Goal: Navigation & Orientation: Find specific page/section

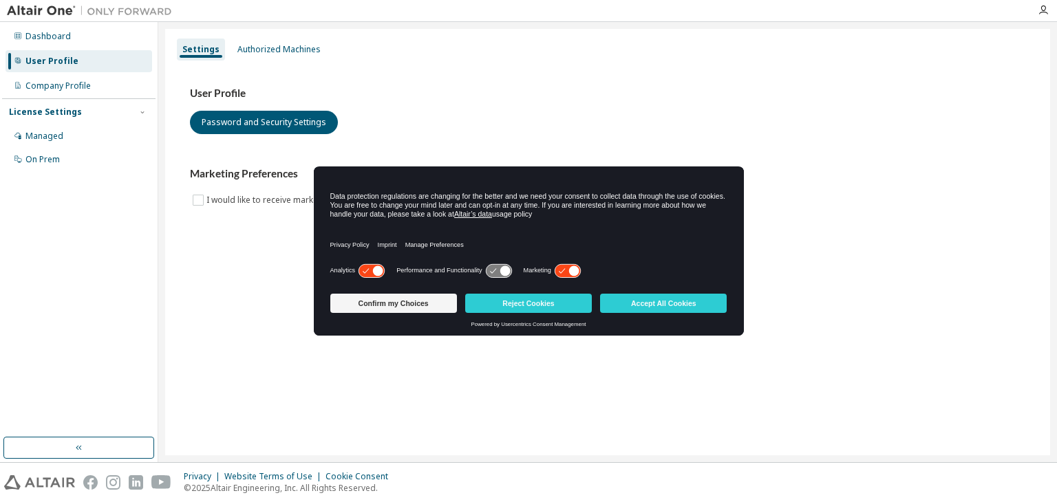
click at [564, 299] on button "Reject Cookies" at bounding box center [528, 303] width 127 height 19
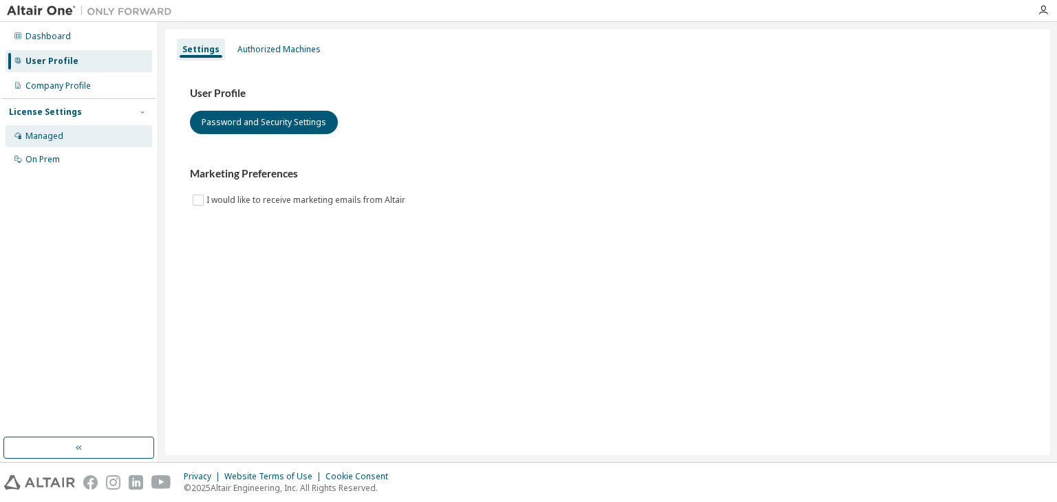
click at [70, 138] on div "Managed" at bounding box center [79, 136] width 147 height 22
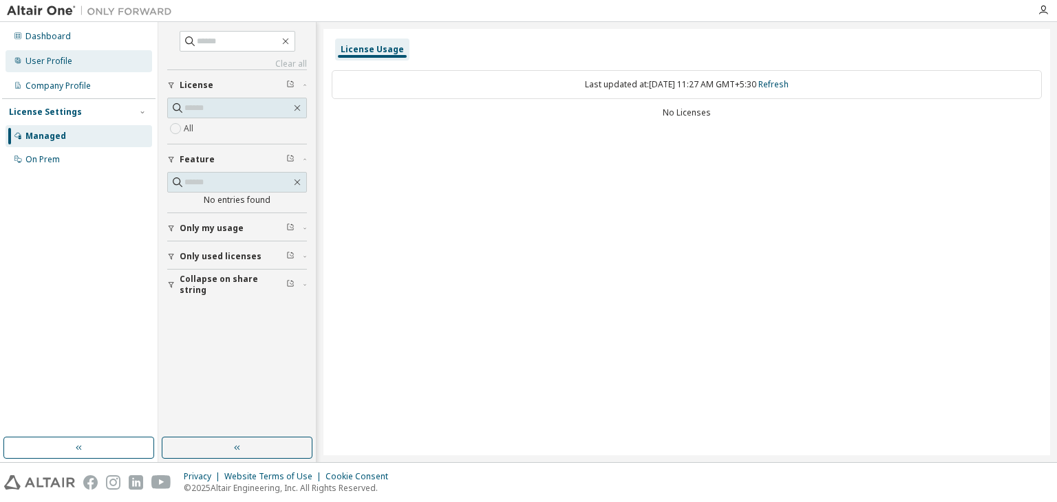
click at [81, 58] on div "User Profile" at bounding box center [79, 61] width 147 height 22
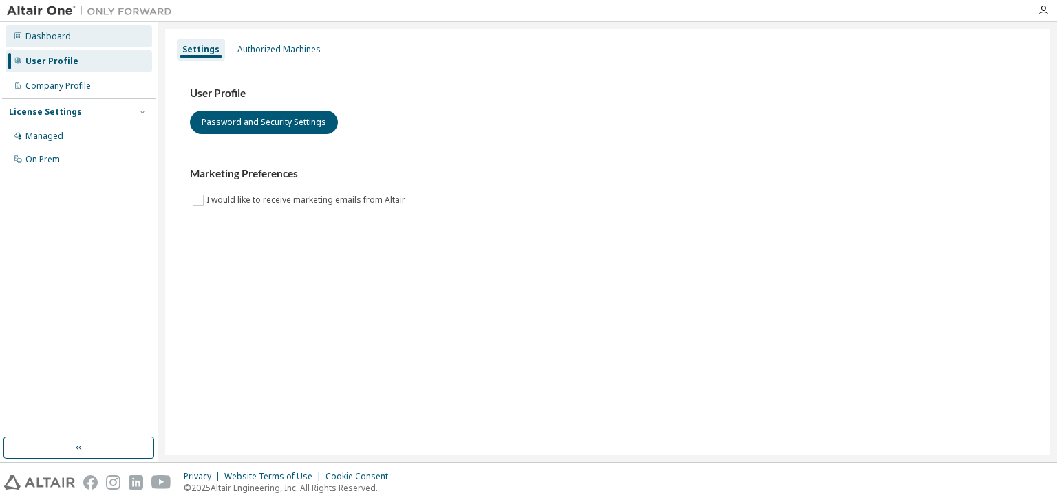
click at [83, 41] on div "Dashboard" at bounding box center [79, 36] width 147 height 22
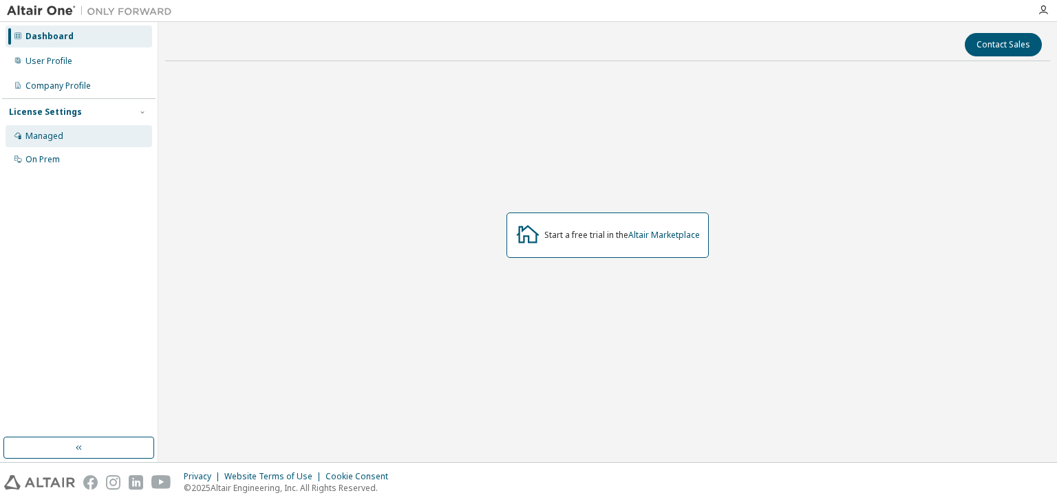
click at [68, 136] on div "Managed" at bounding box center [79, 136] width 147 height 22
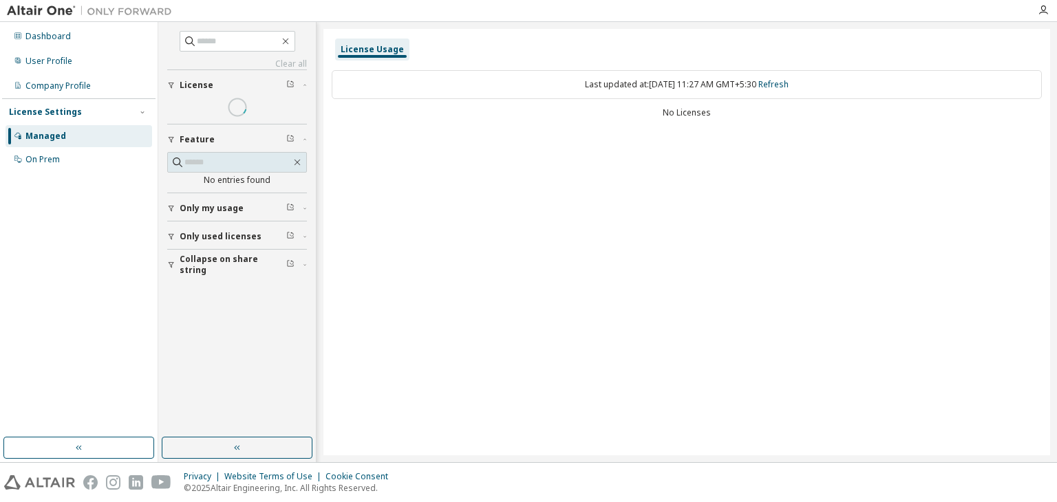
click at [83, 173] on div "Dashboard User Profile Company Profile License Settings Managed On Prem" at bounding box center [78, 229] width 153 height 411
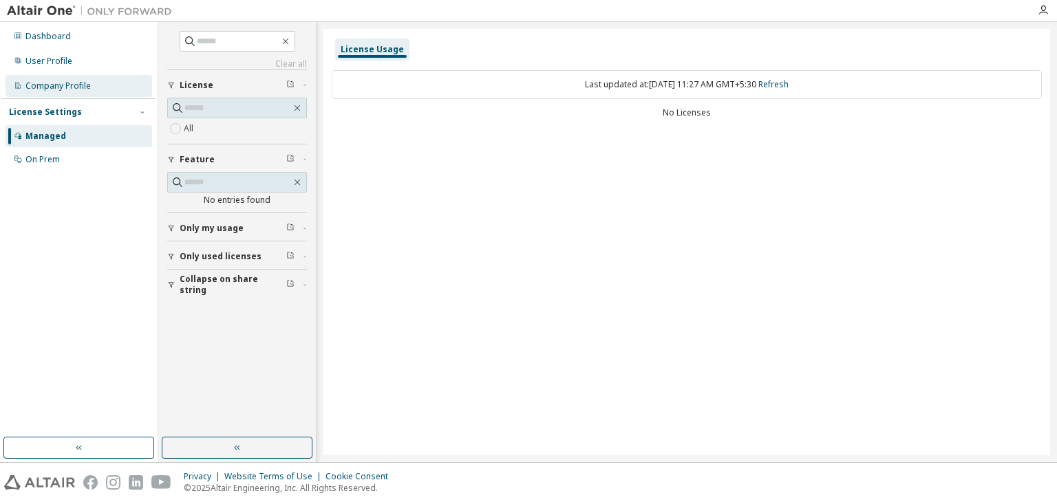
click at [108, 85] on div "Company Profile" at bounding box center [79, 86] width 147 height 22
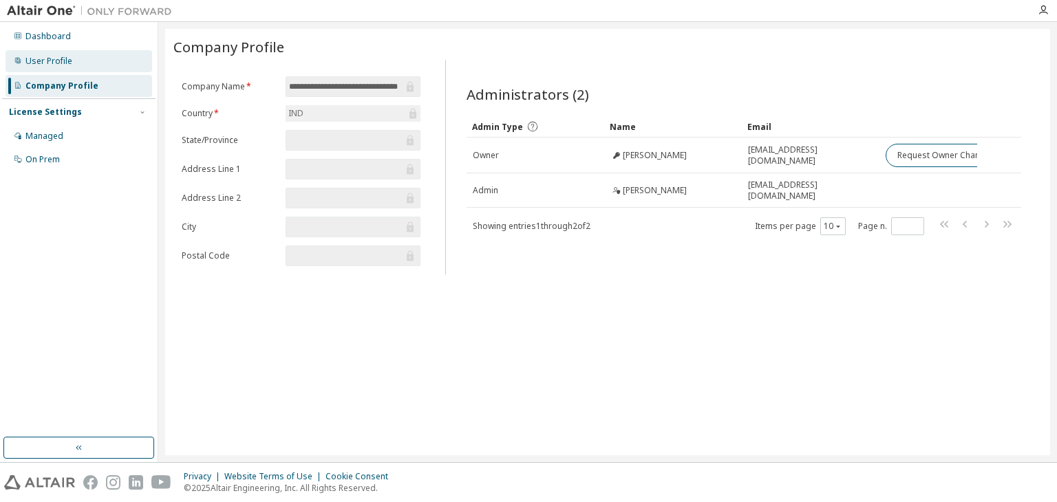
click at [101, 65] on div "User Profile" at bounding box center [79, 61] width 147 height 22
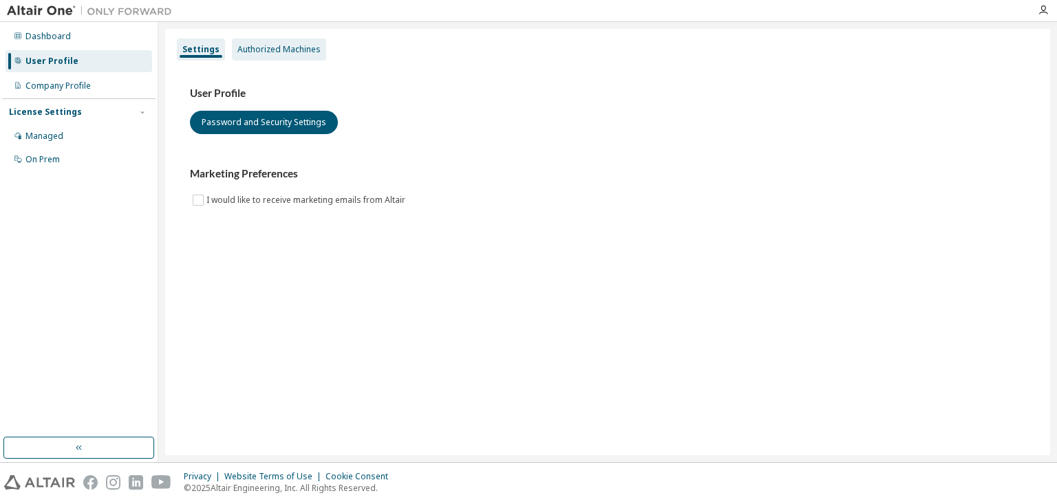
click at [313, 47] on div "Authorized Machines" at bounding box center [278, 49] width 83 height 11
